Goal: Task Accomplishment & Management: Manage account settings

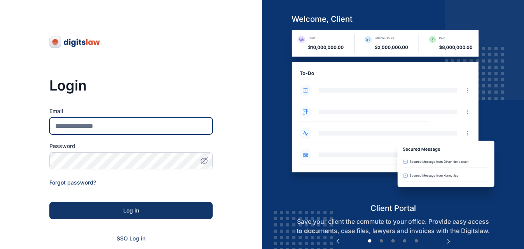
click at [162, 124] on input "Email" at bounding box center [130, 125] width 163 height 17
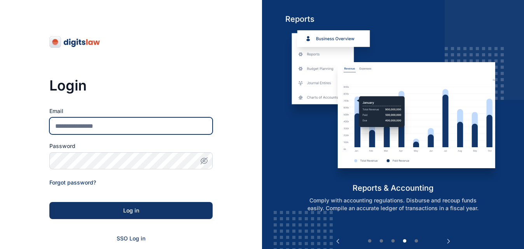
click at [198, 126] on input "Email" at bounding box center [130, 125] width 163 height 17
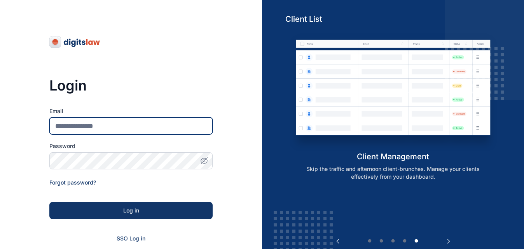
type input "**********"
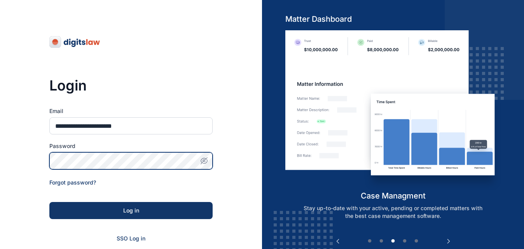
click at [49, 202] on button "Log in" at bounding box center [130, 210] width 163 height 17
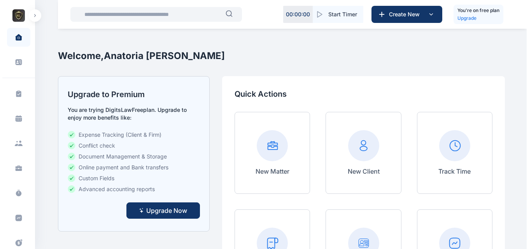
scroll to position [174, 0]
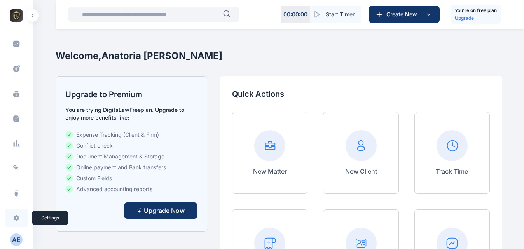
click at [14, 215] on icon at bounding box center [16, 218] width 8 height 8
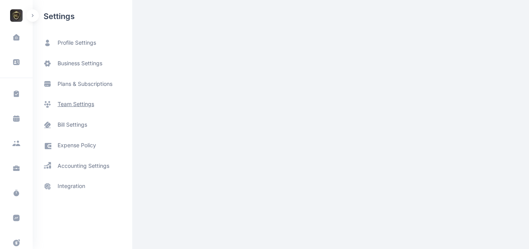
click at [84, 104] on span "team settings" at bounding box center [76, 104] width 37 height 8
click at [89, 104] on span "team settings" at bounding box center [76, 104] width 37 height 8
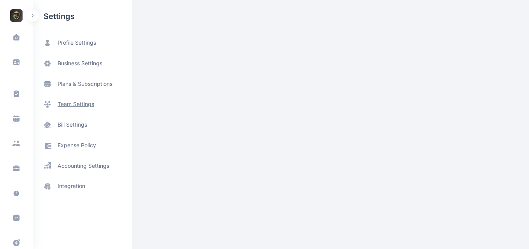
click at [89, 104] on span "team settings" at bounding box center [76, 104] width 37 height 8
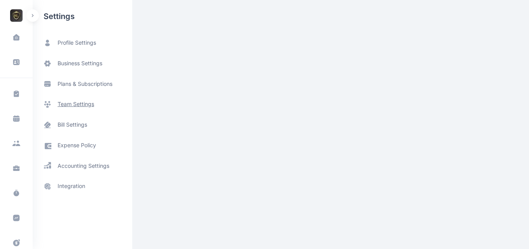
click at [89, 104] on span "team settings" at bounding box center [76, 104] width 37 height 8
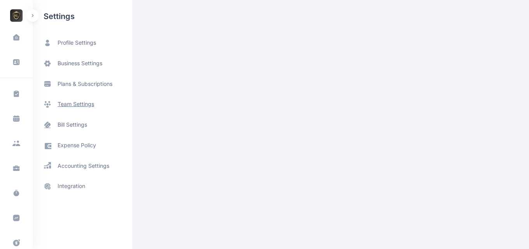
click at [89, 104] on span "team settings" at bounding box center [76, 104] width 37 height 8
click at [76, 103] on span "team settings" at bounding box center [76, 104] width 37 height 8
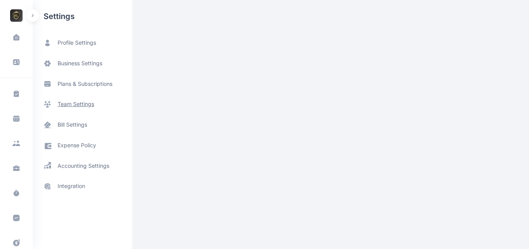
click at [76, 103] on span "team settings" at bounding box center [76, 104] width 37 height 8
